Goal: Task Accomplishment & Management: Manage account settings

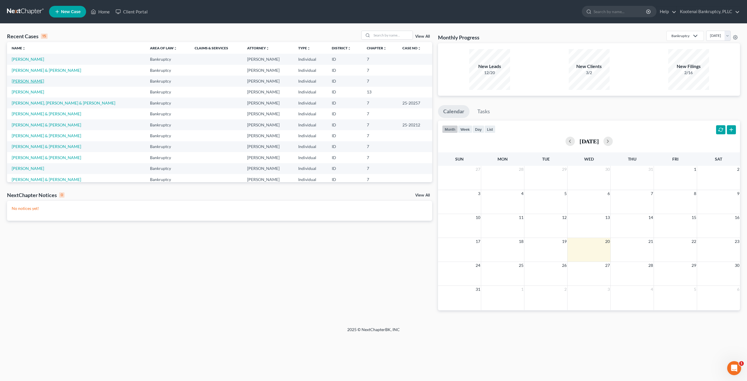
click at [33, 78] on link "[PERSON_NAME]" at bounding box center [28, 80] width 32 height 5
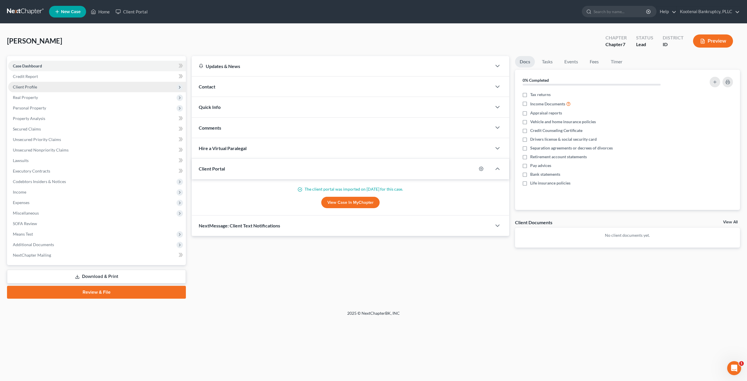
click at [43, 84] on span "Client Profile" at bounding box center [97, 87] width 178 height 11
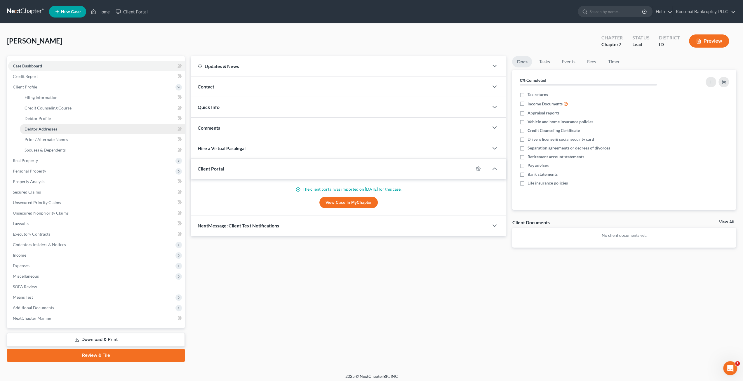
click at [78, 130] on link "Debtor Addresses" at bounding box center [102, 129] width 165 height 11
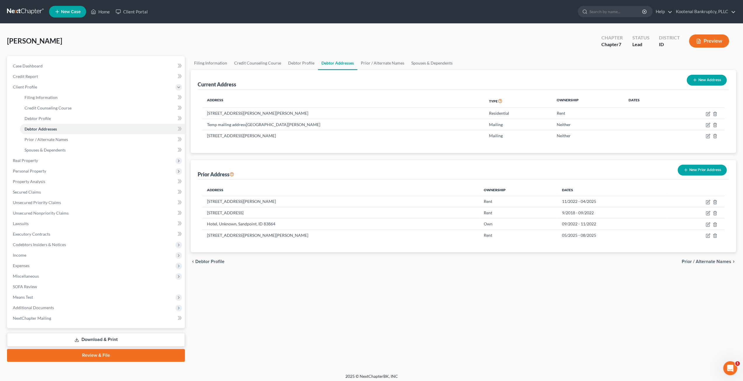
click at [406, 314] on div "Filing Information Credit Counseling Course Debtor Profile Debtor Addresses Pri…" at bounding box center [463, 208] width 551 height 305
drag, startPoint x: 287, startPoint y: 234, endPoint x: 214, endPoint y: 231, distance: 73.0
click at [214, 231] on td "[STREET_ADDRESS][PERSON_NAME][PERSON_NAME]" at bounding box center [340, 234] width 277 height 11
click at [705, 236] on icon "button" at bounding box center [707, 236] width 4 height 4
select select "50"
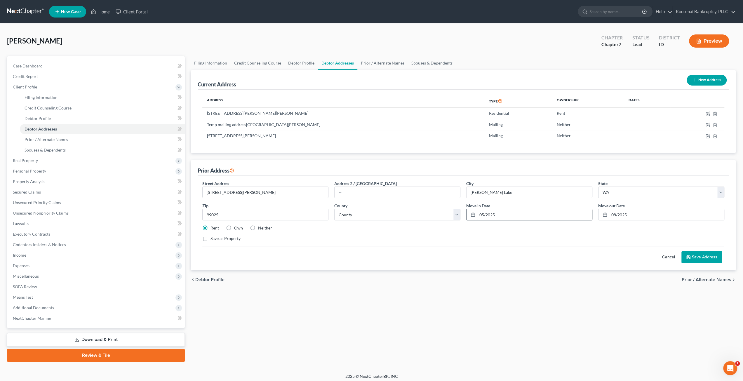
click at [485, 214] on input "05/2025" at bounding box center [534, 214] width 115 height 11
type input "[DATE]"
click at [708, 258] on button "Save Address" at bounding box center [701, 257] width 41 height 12
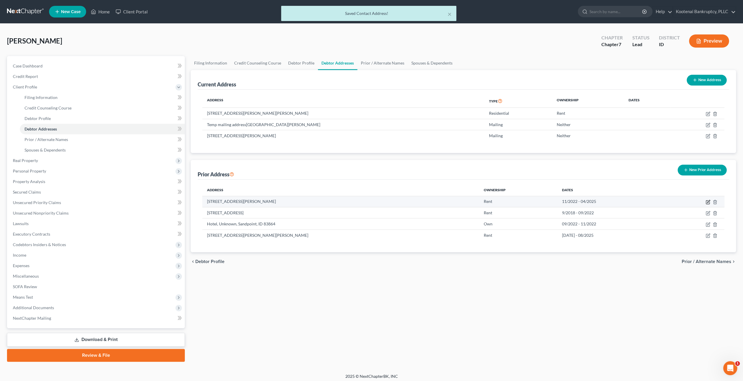
click at [707, 203] on icon "button" at bounding box center [707, 202] width 4 height 4
select select "13"
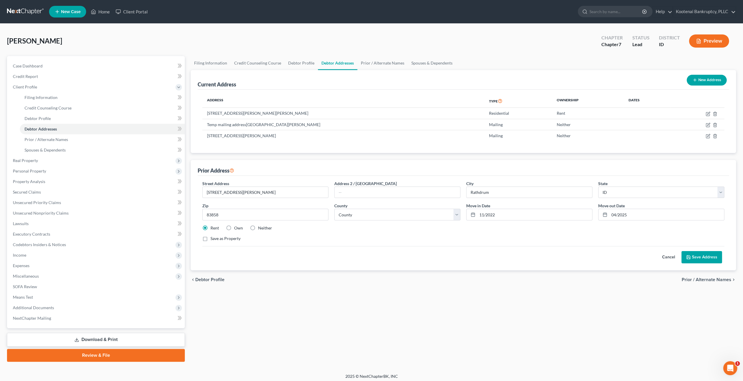
drag, startPoint x: 458, startPoint y: 336, endPoint x: 487, endPoint y: 312, distance: 37.7
click at [458, 336] on div "Filing Information Credit Counseling Course Debtor Profile Debtor Addresses Pri…" at bounding box center [463, 208] width 551 height 305
click at [617, 215] on input "04/2025" at bounding box center [666, 214] width 115 height 11
type input "[DATE]"
click at [711, 258] on button "Save Address" at bounding box center [701, 257] width 41 height 12
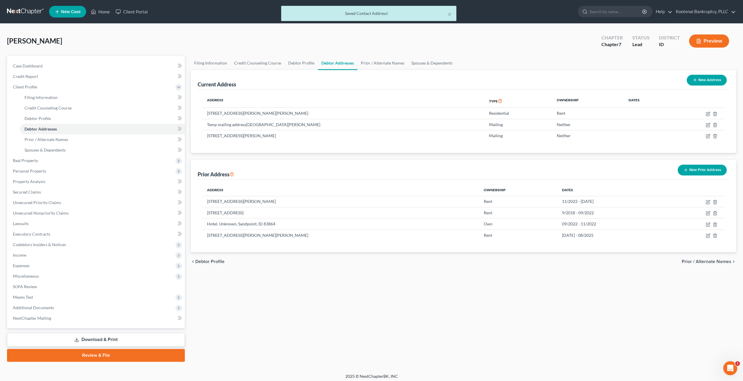
click at [538, 308] on div "Filing Information Credit Counseling Course Debtor Profile Debtor Addresses Pri…" at bounding box center [463, 208] width 551 height 305
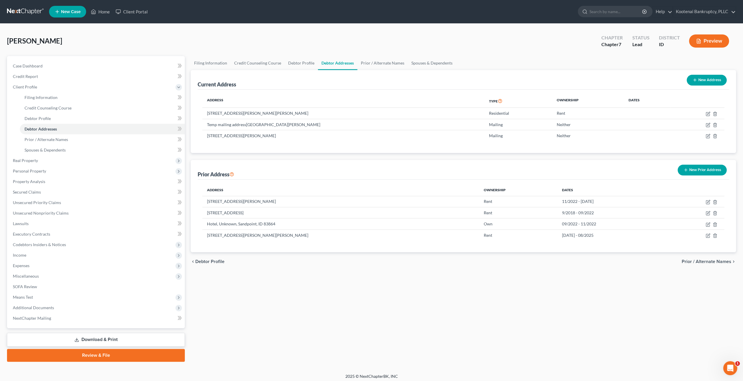
click at [319, 31] on div "[PERSON_NAME] Upgraded Chapter Chapter 7 Status Lead District ID Preview" at bounding box center [371, 43] width 729 height 25
